Goal: Information Seeking & Learning: Learn about a topic

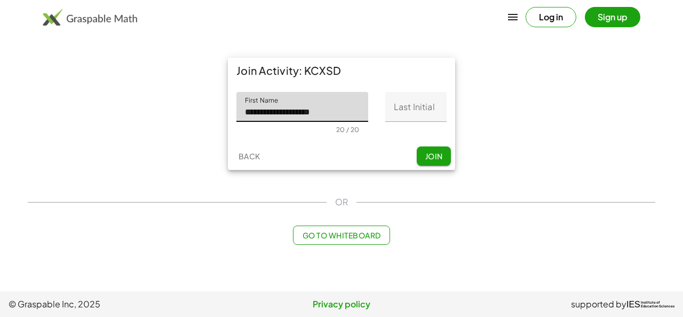
type input "**********"
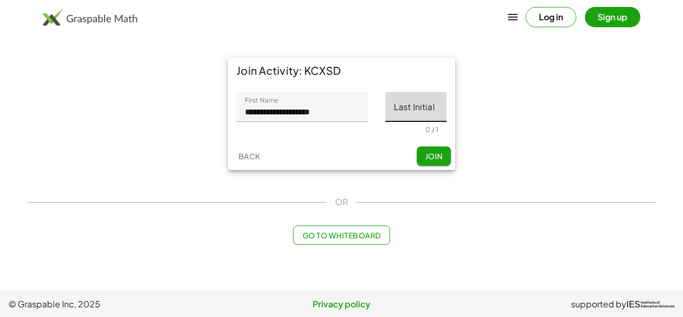
click at [418, 114] on input "Last Initial" at bounding box center [415, 107] width 61 height 30
type input "*"
click at [435, 157] on span "Join" at bounding box center [434, 156] width 18 height 10
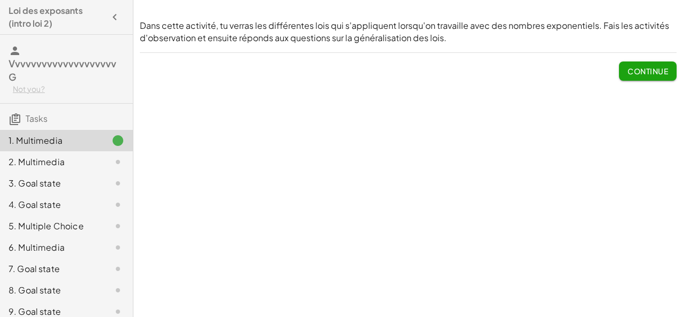
click at [642, 72] on span "Continue" at bounding box center [648, 71] width 41 height 10
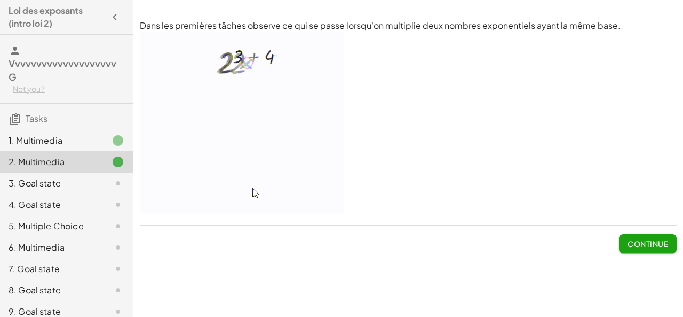
click at [639, 242] on span "Continue" at bounding box center [648, 244] width 41 height 10
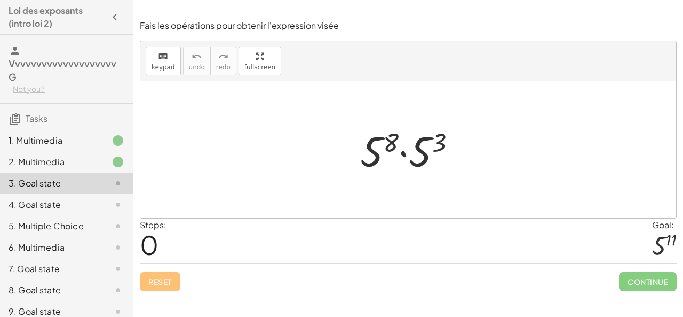
click at [404, 159] on div at bounding box center [412, 149] width 115 height 55
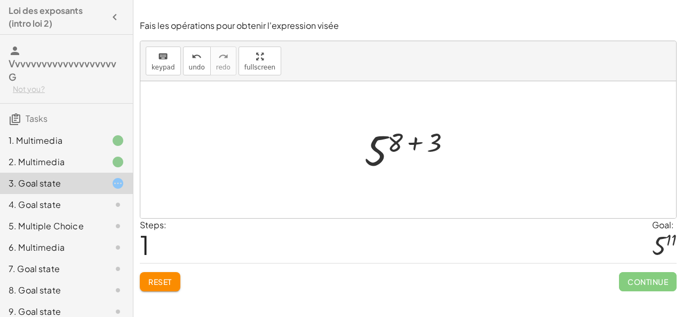
click at [415, 142] on div at bounding box center [412, 149] width 106 height 53
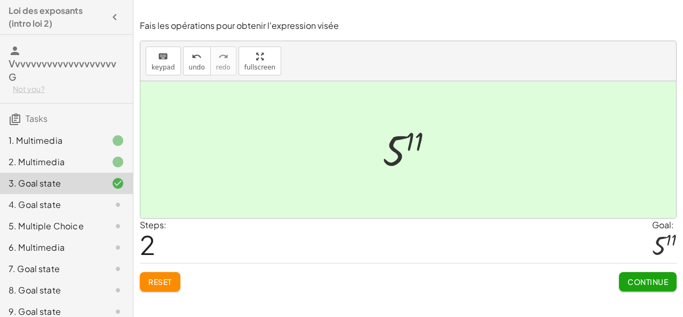
click at [645, 280] on span "Continue" at bounding box center [648, 282] width 41 height 10
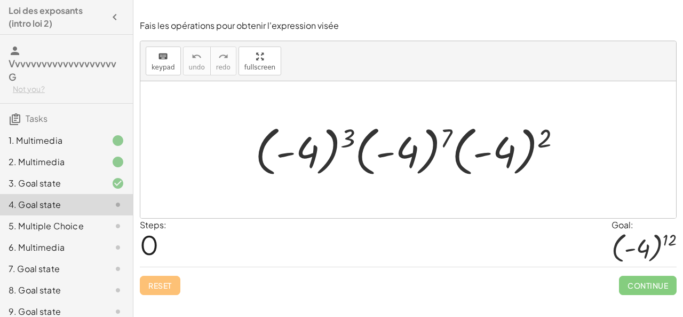
click at [351, 138] on div at bounding box center [413, 149] width 326 height 59
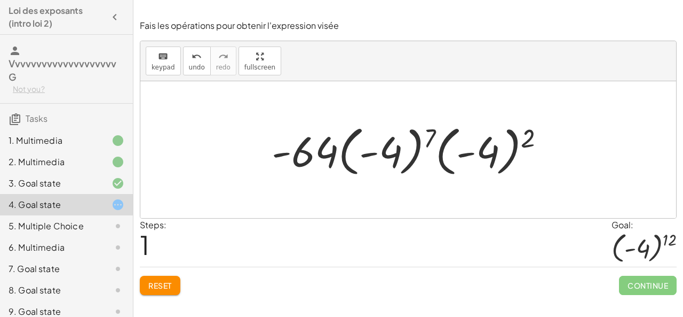
click at [166, 285] on span "Reset" at bounding box center [159, 285] width 23 height 10
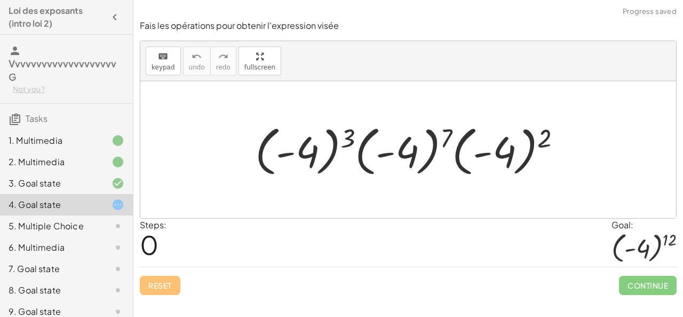
click at [287, 153] on div at bounding box center [413, 149] width 326 height 59
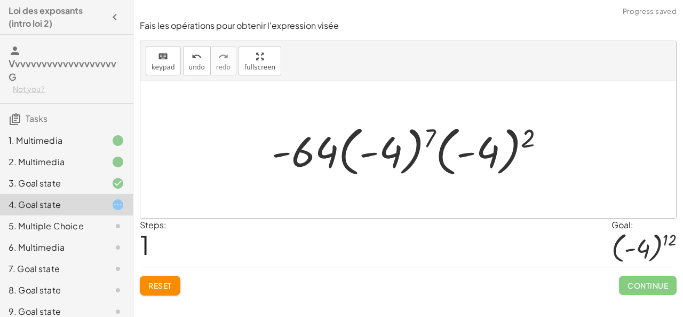
click at [164, 278] on button "Reset" at bounding box center [160, 284] width 41 height 19
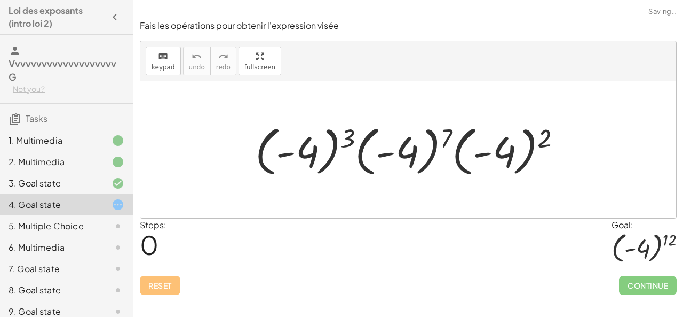
click at [305, 155] on div at bounding box center [413, 149] width 326 height 59
click at [349, 155] on div at bounding box center [413, 149] width 326 height 59
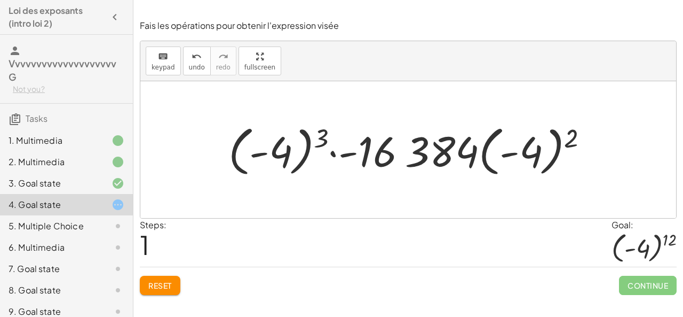
click at [383, 156] on div at bounding box center [412, 149] width 379 height 59
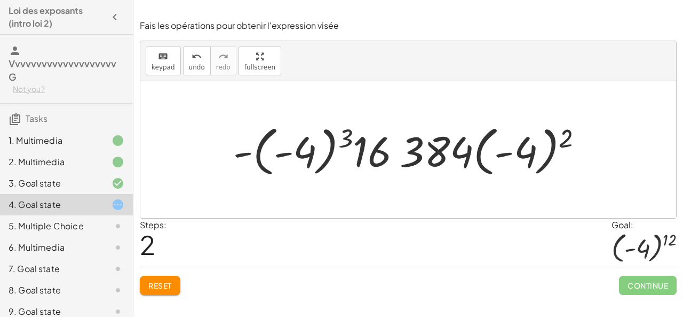
click at [159, 282] on span "Reset" at bounding box center [159, 285] width 23 height 10
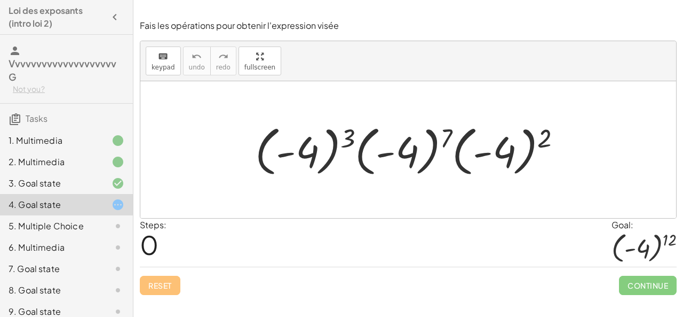
click at [274, 131] on div at bounding box center [413, 149] width 326 height 59
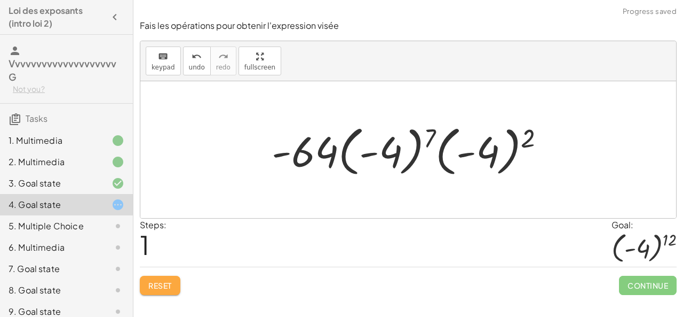
click at [162, 280] on span "Reset" at bounding box center [159, 285] width 23 height 10
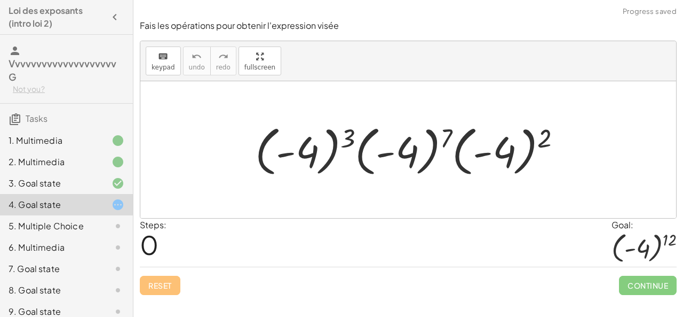
click at [348, 134] on div at bounding box center [413, 149] width 326 height 59
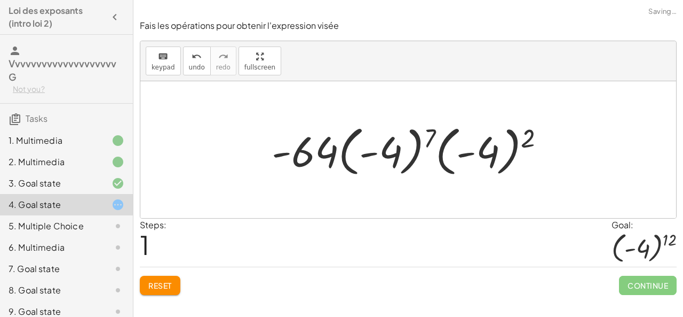
click at [170, 281] on span "Reset" at bounding box center [159, 285] width 23 height 10
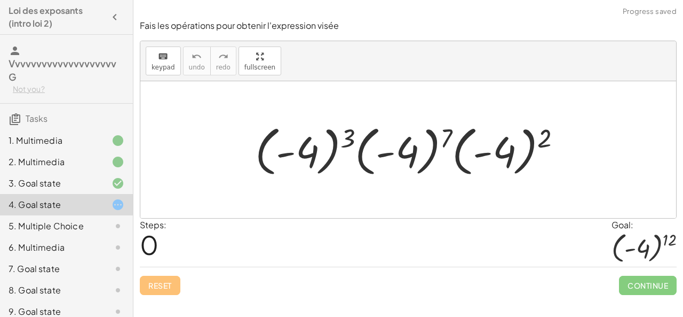
click at [283, 153] on div at bounding box center [413, 149] width 326 height 59
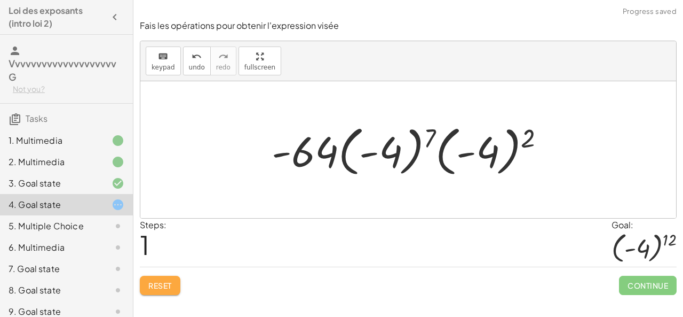
click at [170, 285] on span "Reset" at bounding box center [159, 285] width 23 height 10
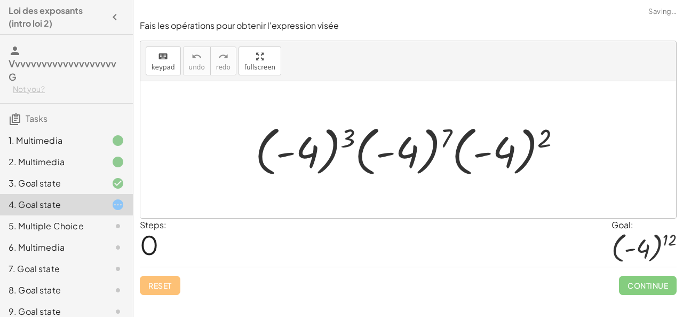
click at [500, 153] on div at bounding box center [413, 149] width 326 height 59
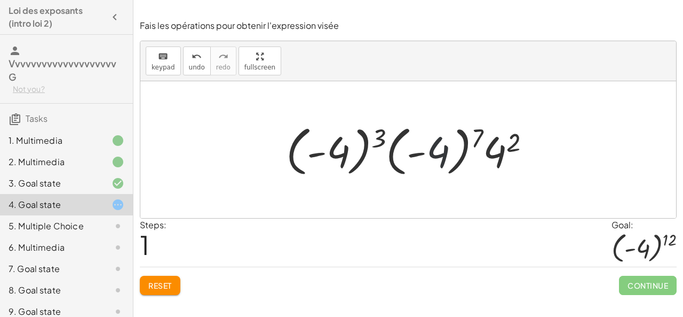
click at [443, 153] on div at bounding box center [413, 149] width 264 height 59
click at [426, 154] on div at bounding box center [413, 149] width 264 height 59
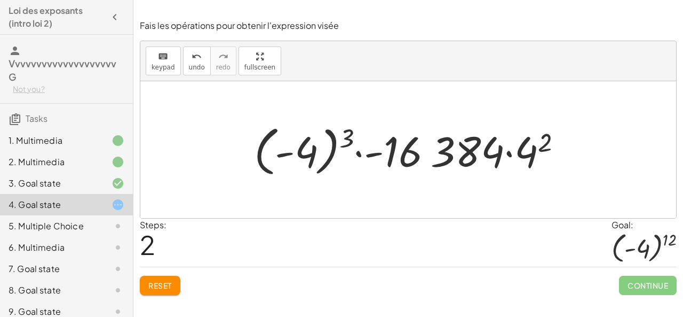
click at [160, 280] on span "Reset" at bounding box center [159, 285] width 23 height 10
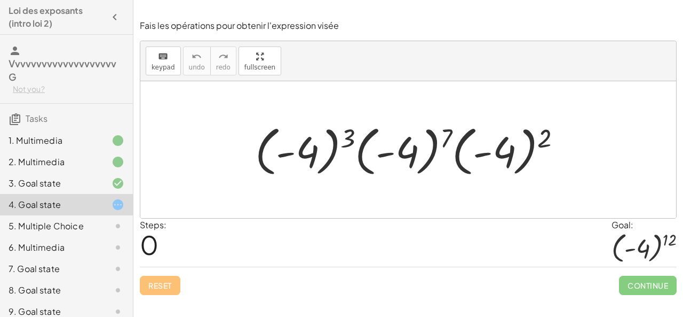
click at [281, 153] on div at bounding box center [413, 149] width 326 height 59
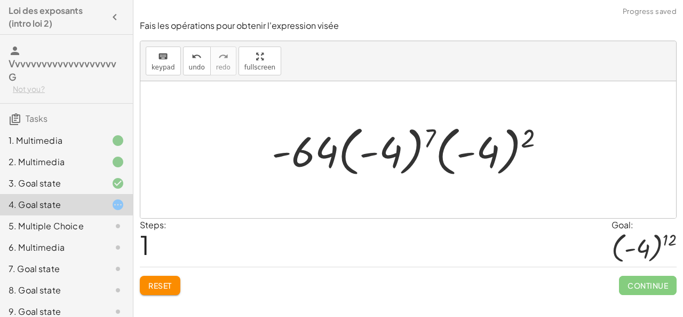
click at [366, 155] on div at bounding box center [412, 149] width 293 height 59
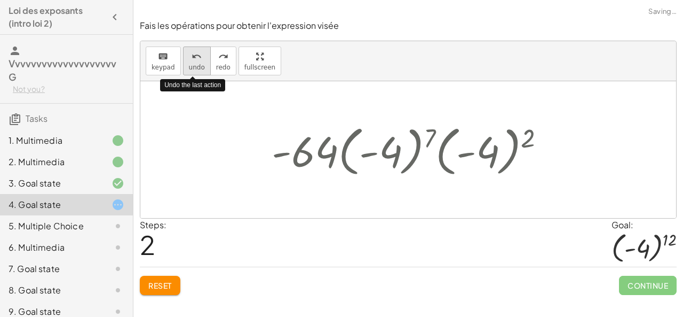
click at [193, 60] on icon "undo" at bounding box center [197, 56] width 10 height 13
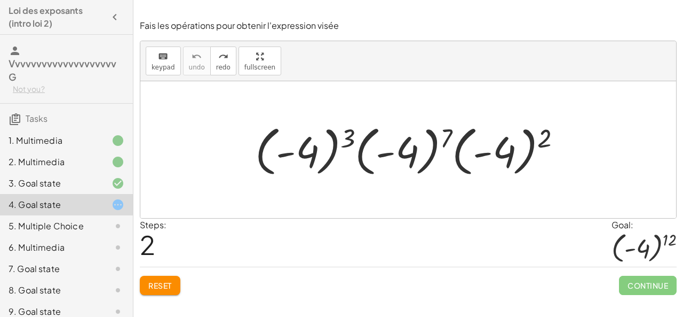
click at [502, 153] on div at bounding box center [413, 149] width 326 height 59
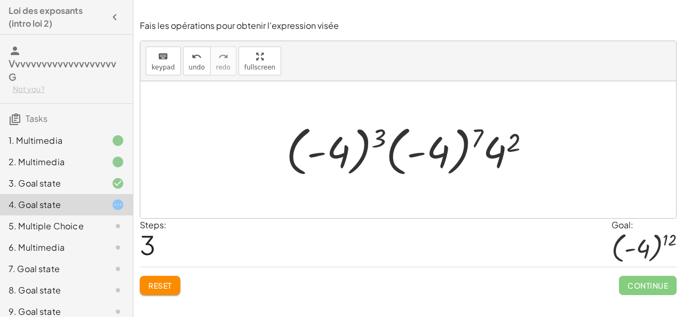
click at [511, 145] on div at bounding box center [413, 149] width 264 height 59
click at [192, 60] on icon "undo" at bounding box center [197, 56] width 10 height 13
click at [478, 154] on div at bounding box center [413, 149] width 264 height 59
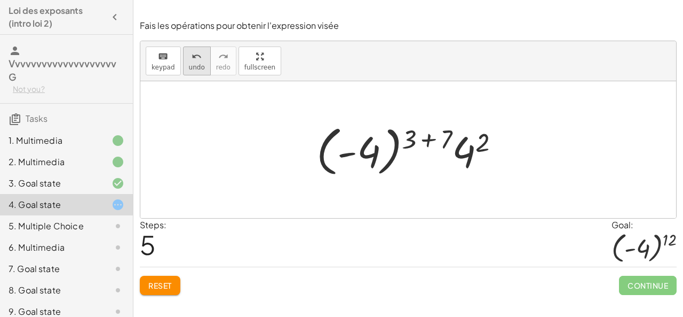
click at [194, 60] on icon "undo" at bounding box center [197, 56] width 10 height 13
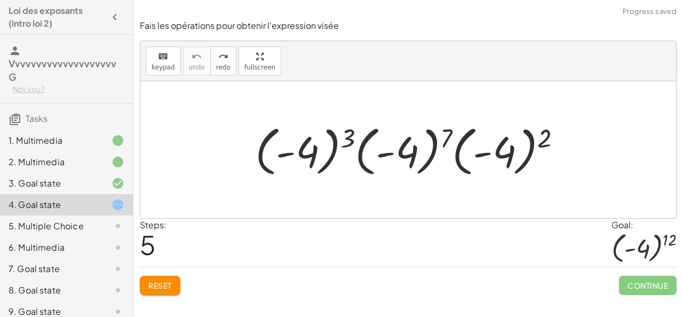
click at [450, 154] on div at bounding box center [413, 149] width 326 height 59
click at [446, 137] on div at bounding box center [413, 149] width 326 height 59
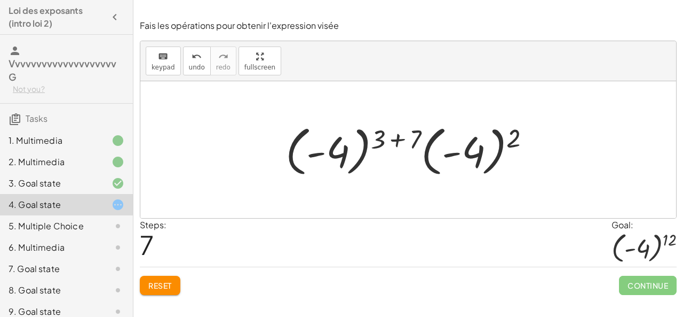
click at [515, 129] on div at bounding box center [412, 149] width 265 height 59
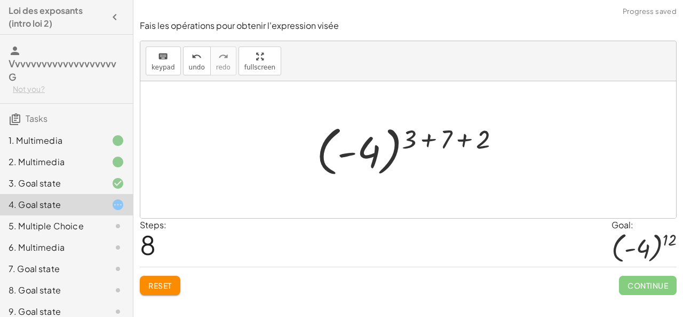
click at [406, 146] on div at bounding box center [412, 149] width 203 height 59
click at [435, 141] on div at bounding box center [412, 149] width 203 height 59
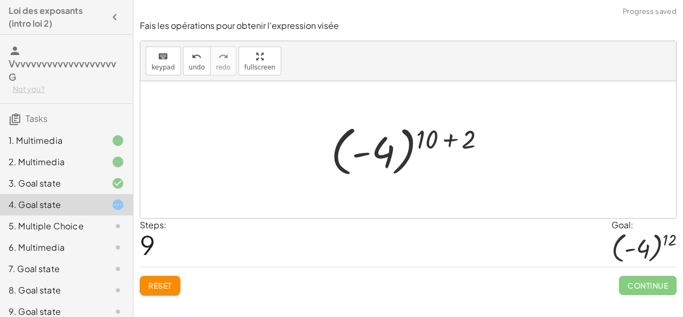
click at [446, 141] on div at bounding box center [413, 149] width 175 height 59
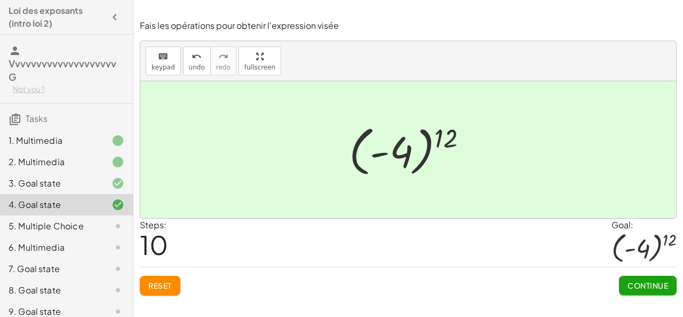
click at [652, 280] on span "Continue" at bounding box center [648, 285] width 41 height 10
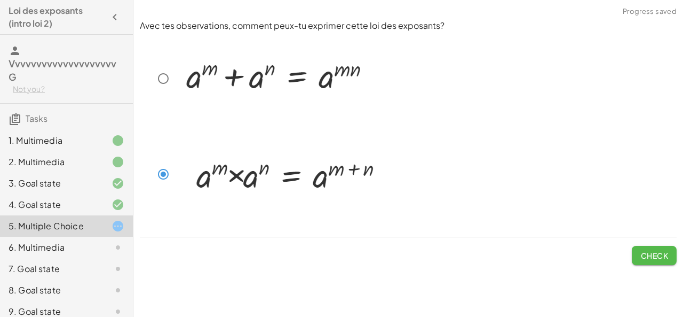
click at [668, 257] on span "Check" at bounding box center [655, 255] width 28 height 10
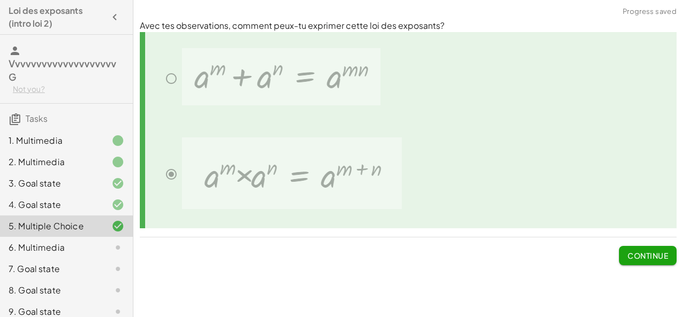
click at [668, 257] on span "Continue" at bounding box center [648, 255] width 41 height 10
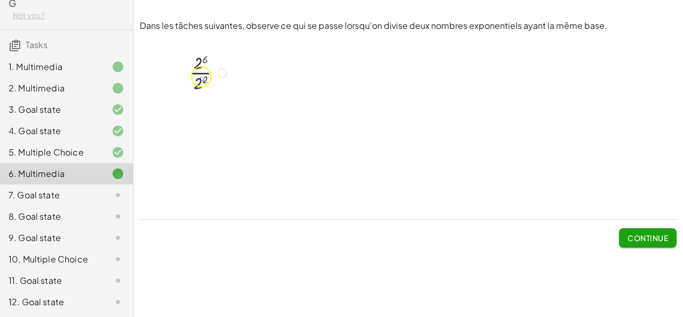
scroll to position [81, 0]
click at [59, 280] on div "11. Goal state" at bounding box center [52, 280] width 86 height 13
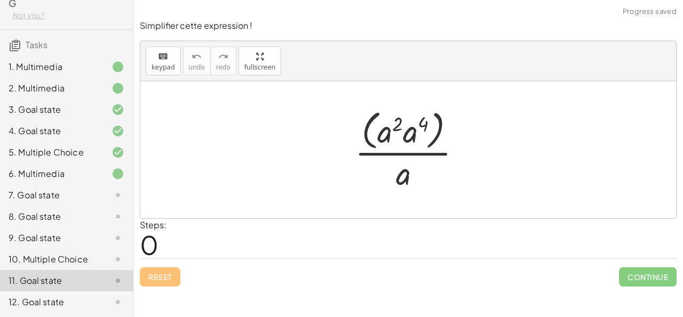
click at [59, 303] on div "12. Goal state" at bounding box center [52, 301] width 86 height 13
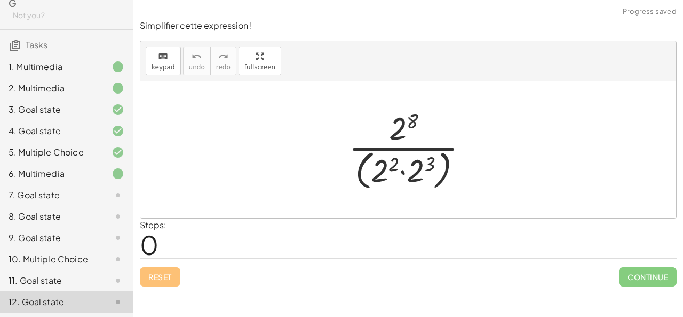
click at [432, 162] on div at bounding box center [412, 149] width 139 height 87
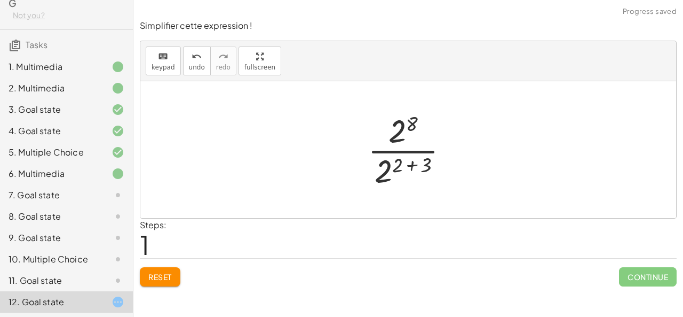
click at [412, 165] on div at bounding box center [413, 149] width 100 height 82
click at [407, 150] on div at bounding box center [412, 149] width 73 height 82
